Goal: Task Accomplishment & Management: Manage account settings

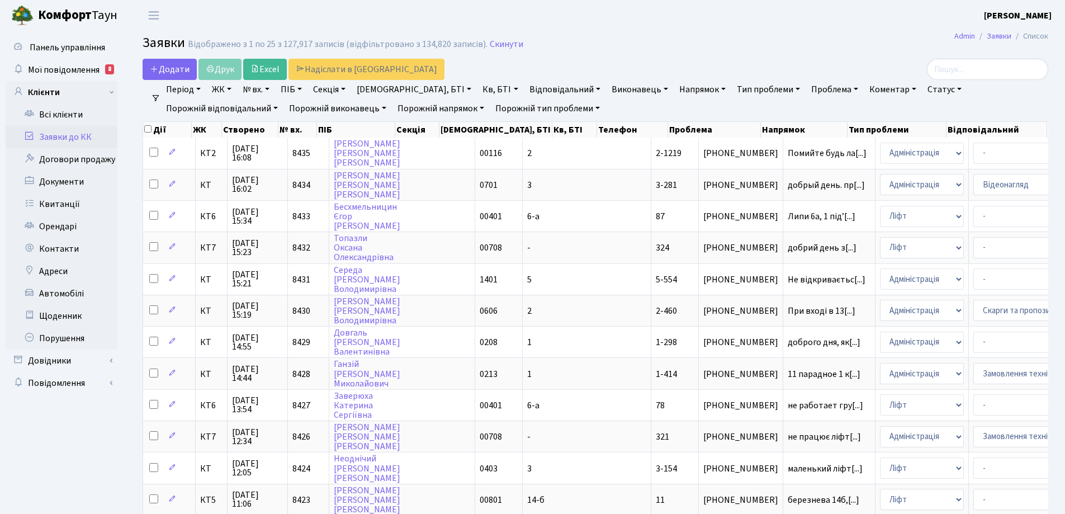
select select "25"
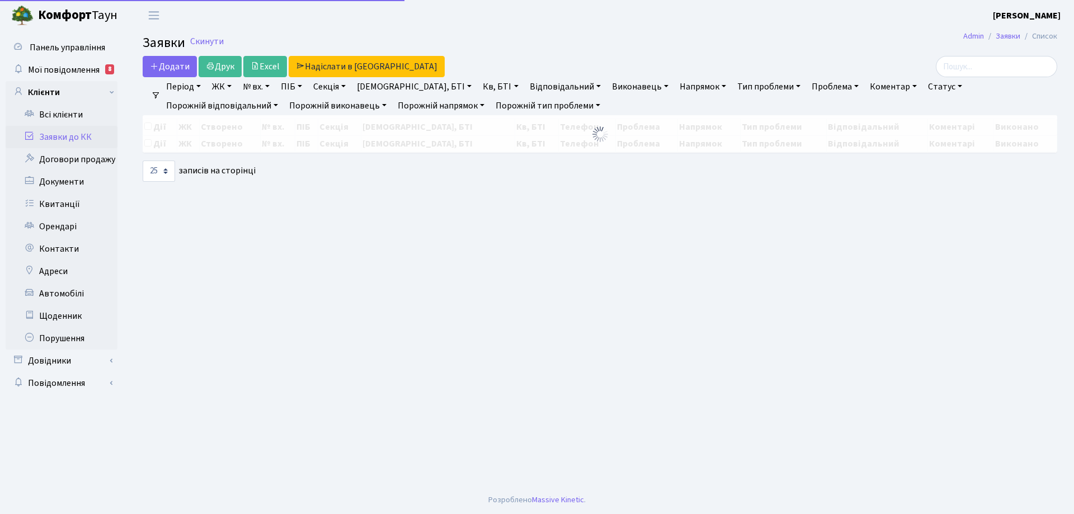
select select "25"
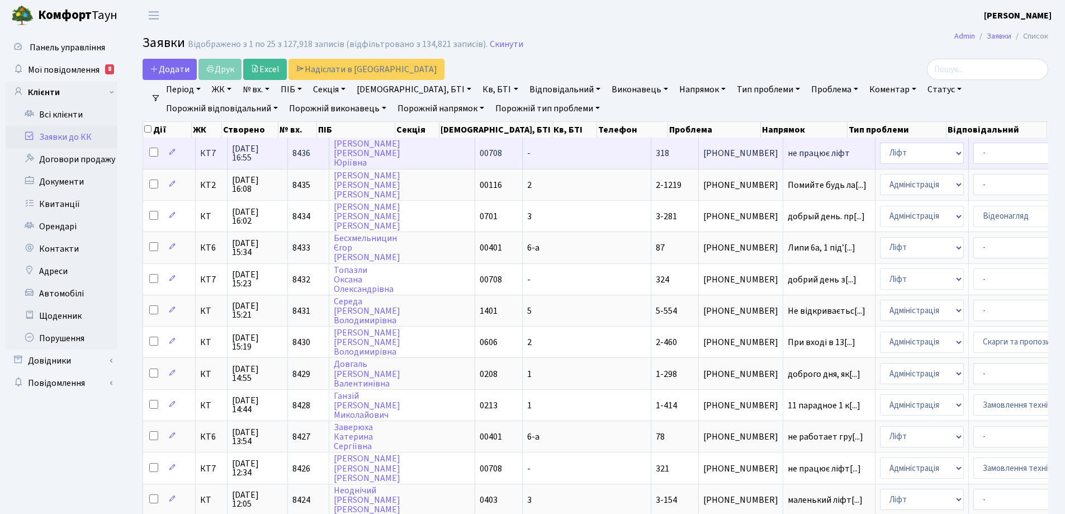
click at [788, 156] on span "не працює ліфт" at bounding box center [829, 153] width 83 height 9
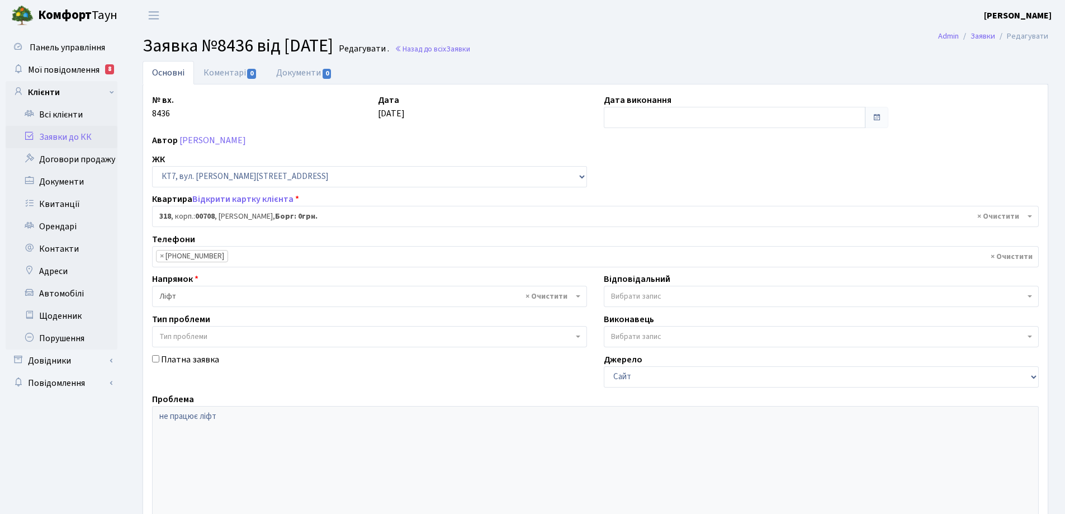
select select "18796"
click at [229, 74] on link "Коментарі 0" at bounding box center [230, 72] width 73 height 23
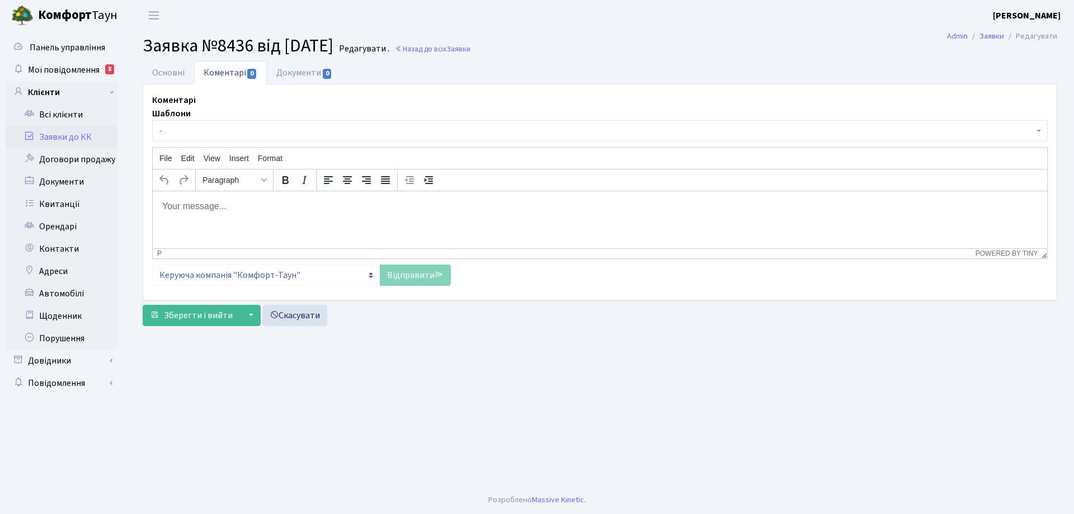
click at [203, 208] on body "Rich Text Area. Press ALT-0 for help." at bounding box center [600, 206] width 876 height 12
click at [412, 279] on link "Відправити" at bounding box center [415, 275] width 71 height 21
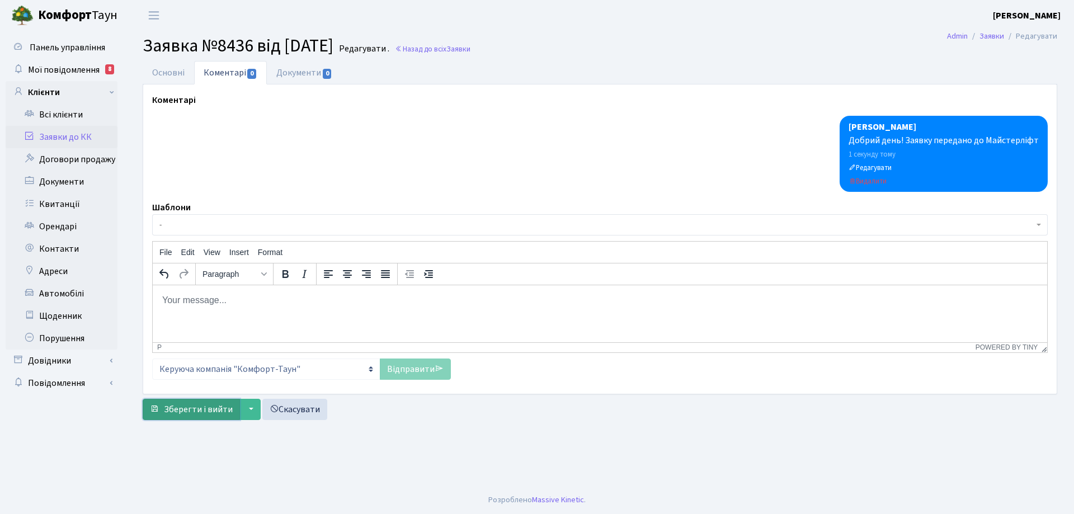
click at [210, 411] on span "Зберегти і вийти" at bounding box center [198, 409] width 69 height 12
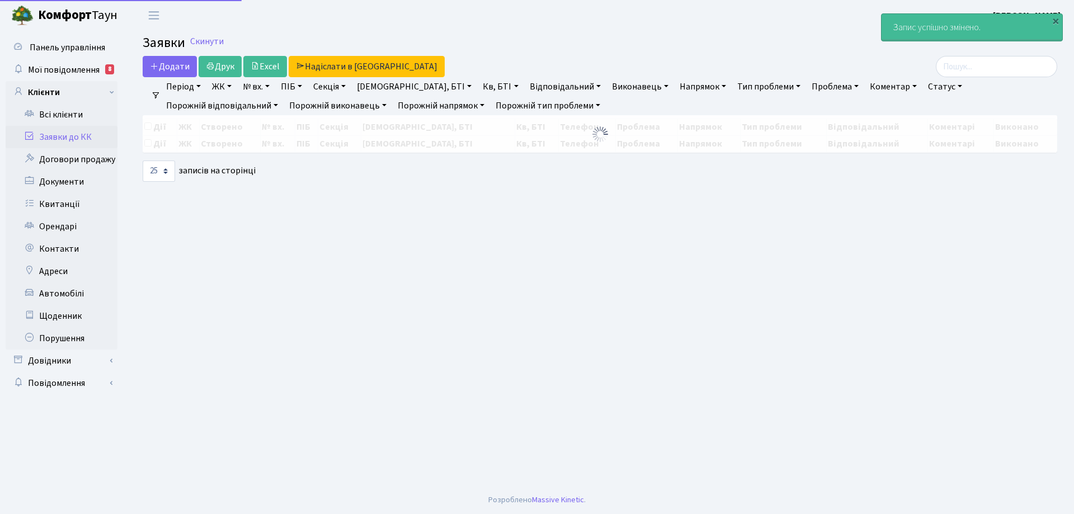
select select "25"
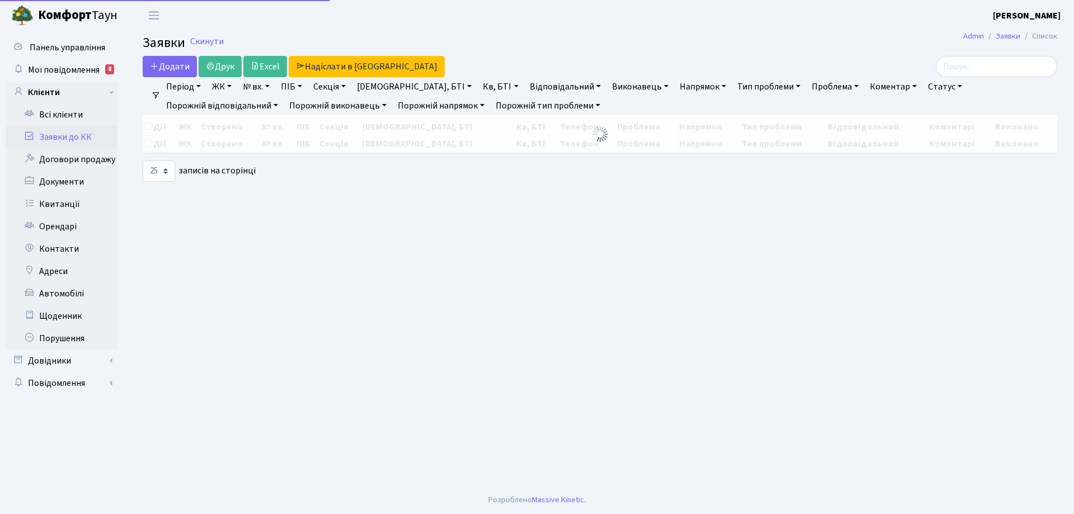
select select "25"
